Goal: Information Seeking & Learning: Understand process/instructions

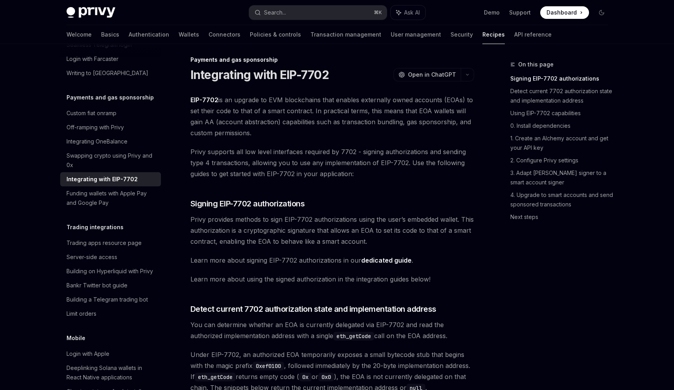
scroll to position [3, 0]
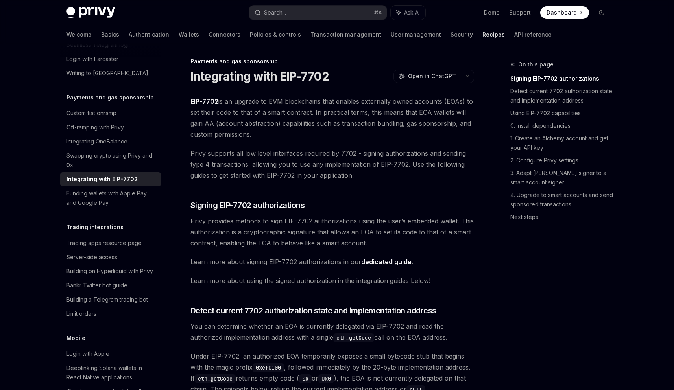
click at [338, 230] on span "Privy provides methods to sign EIP-7702 authorizations using the user’s embedde…" at bounding box center [332, 232] width 284 height 33
click at [345, 225] on span "Privy provides methods to sign EIP-7702 authorizations using the user’s embedde…" at bounding box center [332, 232] width 284 height 33
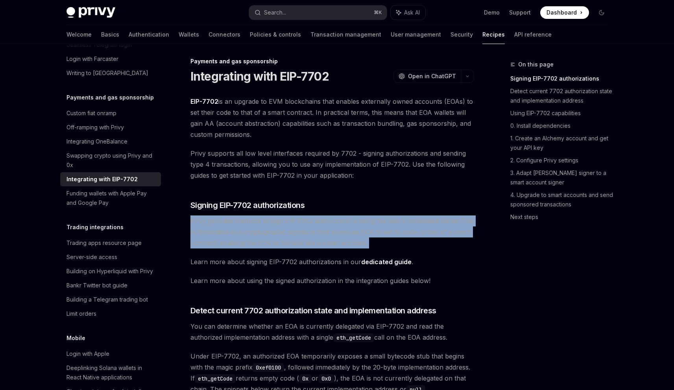
click at [345, 225] on span "Privy provides methods to sign EIP-7702 authorizations using the user’s embedde…" at bounding box center [332, 232] width 284 height 33
click at [402, 224] on span "Privy provides methods to sign EIP-7702 authorizations using the user’s embedde…" at bounding box center [332, 232] width 284 height 33
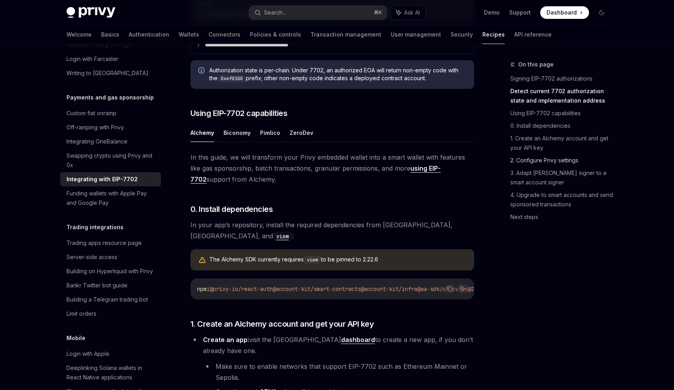
scroll to position [569, 0]
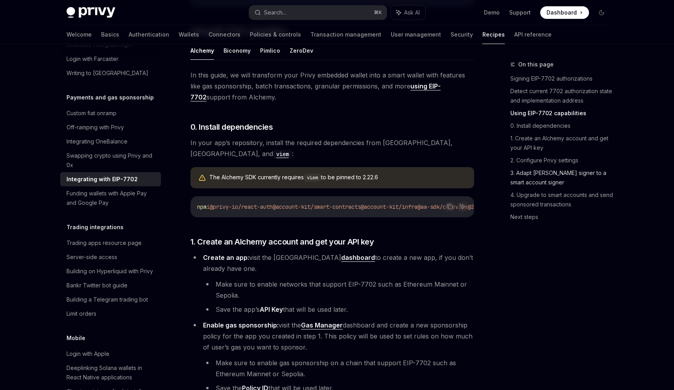
click at [542, 178] on link "3. Adapt [PERSON_NAME] signer to a smart account signer" at bounding box center [562, 178] width 104 height 22
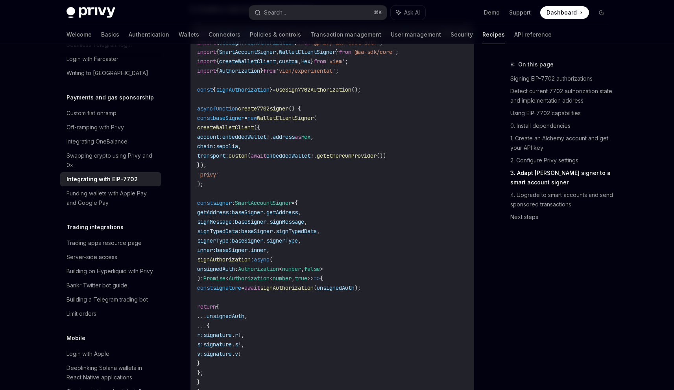
scroll to position [1274, 0]
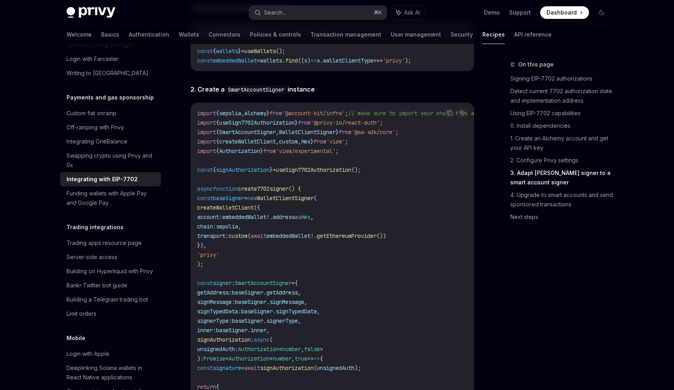
click at [318, 173] on span "useSign7702Authorization" at bounding box center [314, 169] width 76 height 7
click at [349, 173] on span "useSign7702Authorization" at bounding box center [314, 169] width 76 height 7
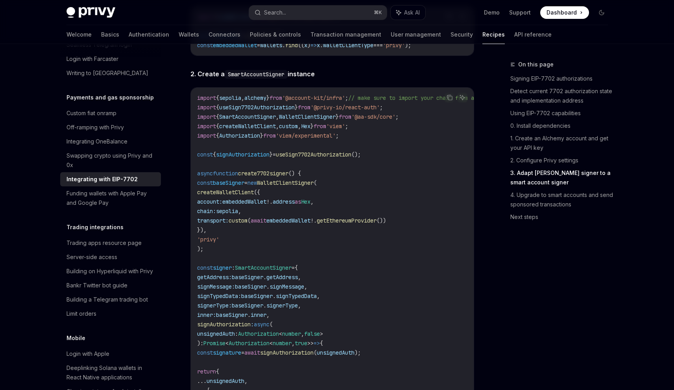
click at [387, 183] on code "import { sepolia , alchemy } from '@account-kit/infra' ; // make sure to import…" at bounding box center [376, 291] width 359 height 397
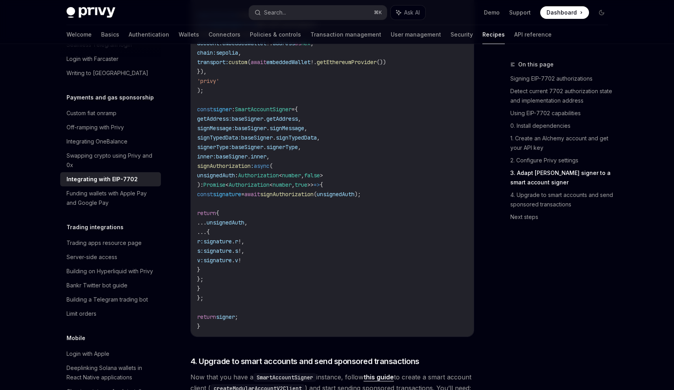
scroll to position [1447, 0]
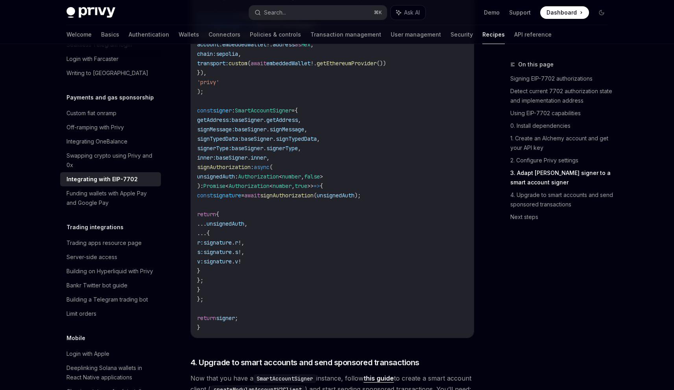
click at [304, 133] on span "signMessage" at bounding box center [286, 129] width 35 height 7
click at [293, 67] on span "embeddedWallet" at bounding box center [288, 63] width 44 height 7
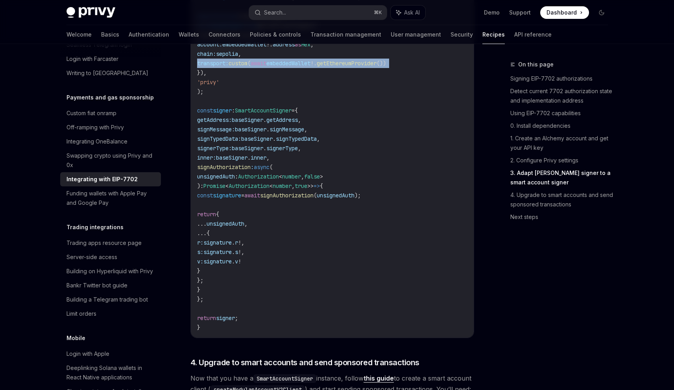
click at [293, 67] on span "embeddedWallet" at bounding box center [288, 63] width 44 height 7
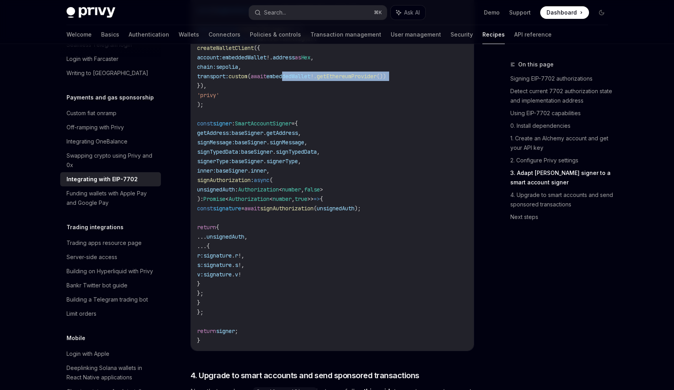
click at [310, 89] on code "import { sepolia , alchemy } from '@account-kit/infra' ; // make sure to import…" at bounding box center [376, 147] width 359 height 397
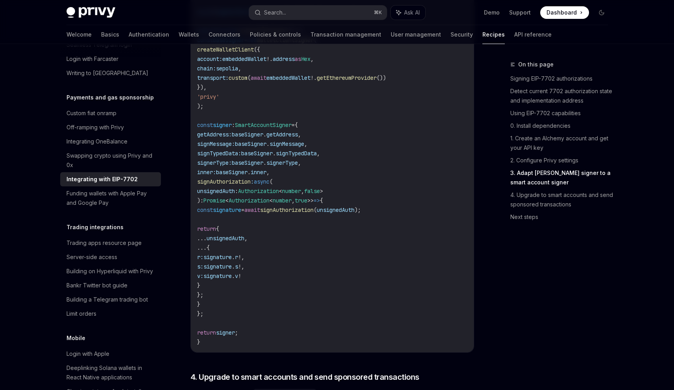
click at [305, 108] on code "import { sepolia , alchemy } from '@account-kit/infra' ; // make sure to import…" at bounding box center [376, 148] width 359 height 397
click at [254, 53] on span "createWalletClient" at bounding box center [225, 49] width 57 height 7
click at [277, 105] on code "import { sepolia , alchemy } from '@account-kit/infra' ; // make sure to import…" at bounding box center [376, 148] width 359 height 397
click at [268, 81] on code "import { sepolia , alchemy } from '@account-kit/infra' ; // make sure to import…" at bounding box center [376, 148] width 359 height 397
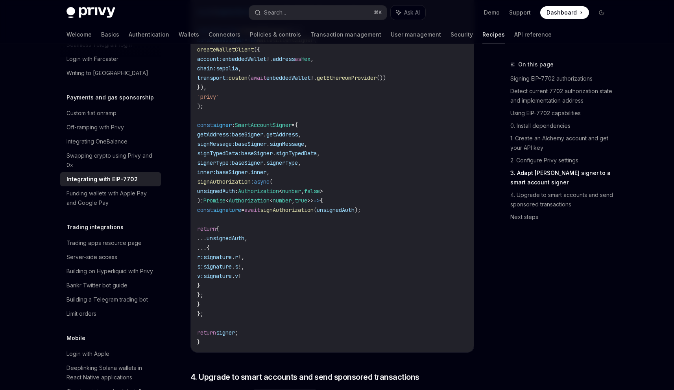
click at [266, 63] on span "embeddedWallet" at bounding box center [244, 58] width 44 height 7
click at [246, 53] on span "createWalletClient" at bounding box center [225, 49] width 57 height 7
click at [275, 109] on code "import { sepolia , alchemy } from '@account-kit/infra' ; // make sure to import…" at bounding box center [376, 148] width 359 height 397
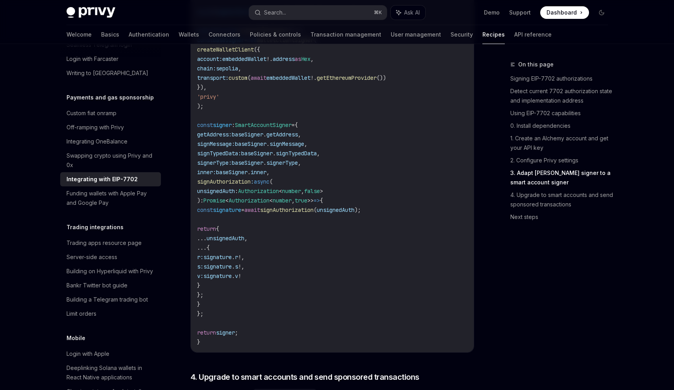
click at [270, 129] on span "SmartAccountSigner" at bounding box center [263, 125] width 57 height 7
click at [273, 157] on span "baseSigner" at bounding box center [256, 153] width 31 height 7
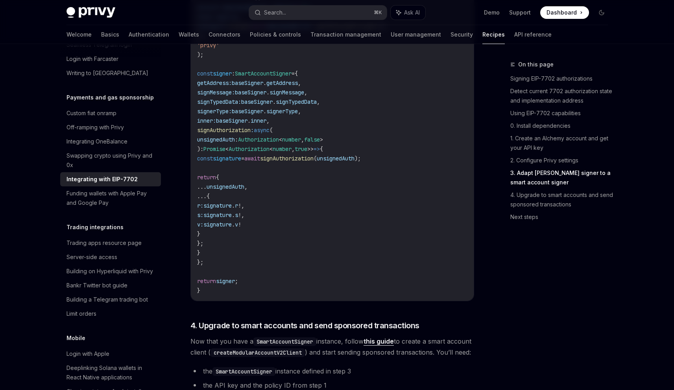
scroll to position [1520, 0]
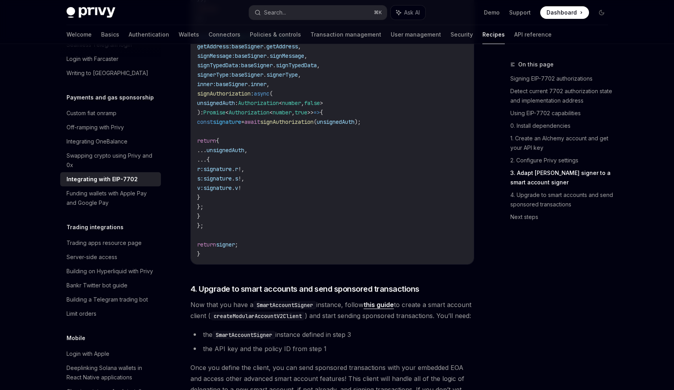
click at [314, 125] on span "signAuthorization" at bounding box center [287, 121] width 54 height 7
click at [422, 163] on code "import { sepolia , alchemy } from '@account-kit/infra' ; // make sure to import…" at bounding box center [376, 60] width 359 height 397
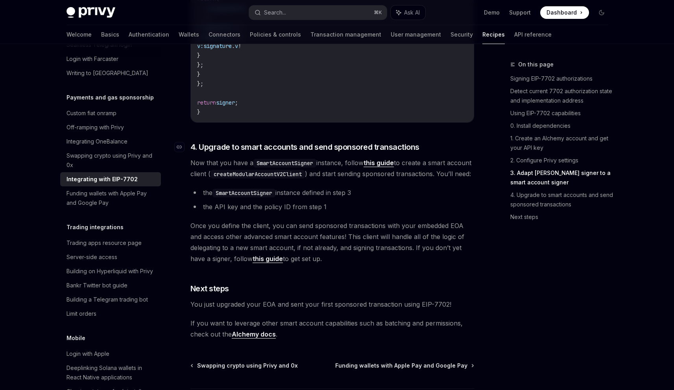
click at [315, 153] on span "4. Upgrade to smart accounts and send sponsored transactions" at bounding box center [304, 147] width 229 height 11
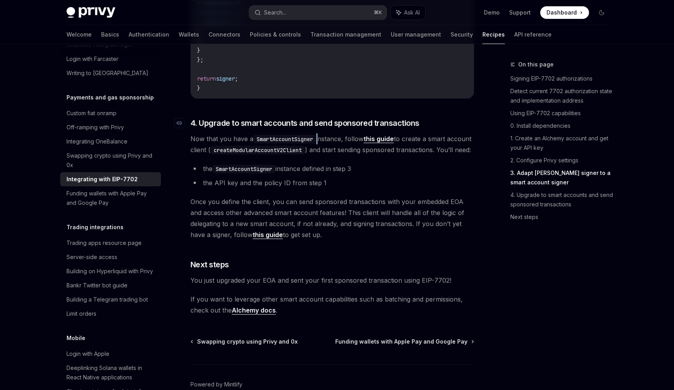
click at [315, 155] on span "Now that you have a SmartAccountSigner instance, follow this guide to create a …" at bounding box center [332, 144] width 284 height 22
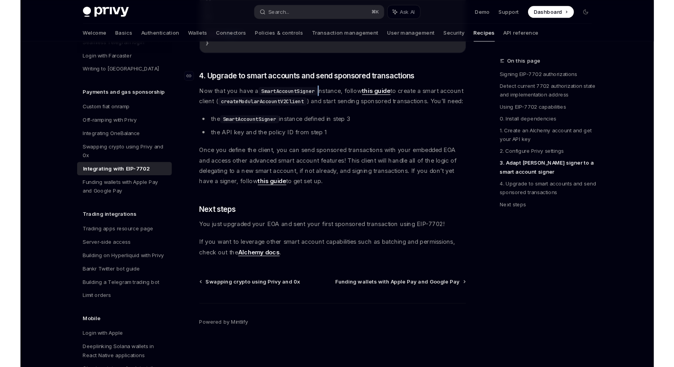
scroll to position [1760, 0]
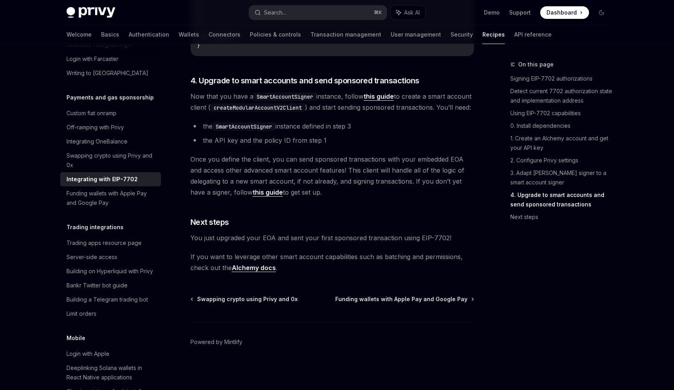
click at [244, 91] on span "Now that you have a SmartAccountSigner instance, follow this guide to create a …" at bounding box center [332, 102] width 284 height 22
click at [357, 91] on span "Now that you have a SmartAccountSigner instance, follow this guide to create a …" at bounding box center [332, 102] width 284 height 22
click at [374, 92] on link "this guide" at bounding box center [379, 96] width 30 height 8
type textarea "*"
